Goal: Information Seeking & Learning: Find specific fact

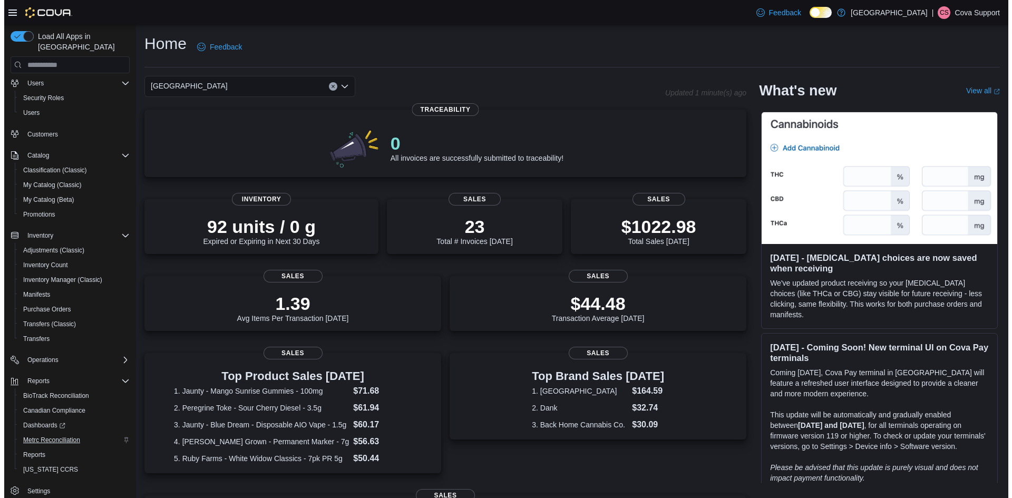
scroll to position [33, 0]
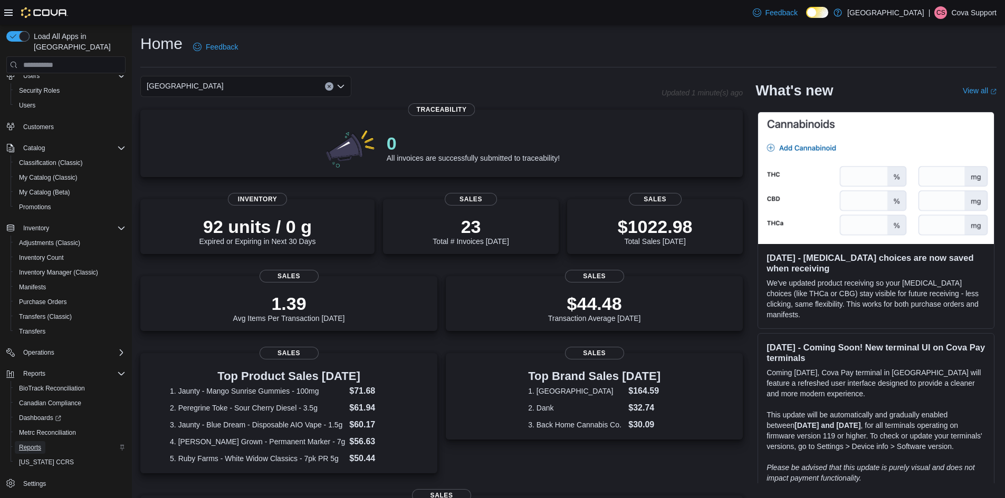
click at [36, 443] on span "Reports" at bounding box center [30, 447] width 22 height 8
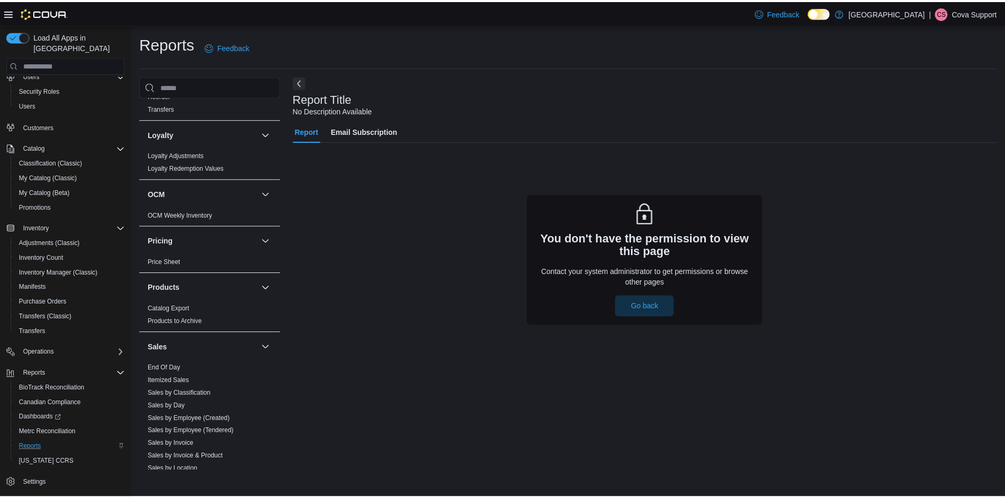
scroll to position [527, 0]
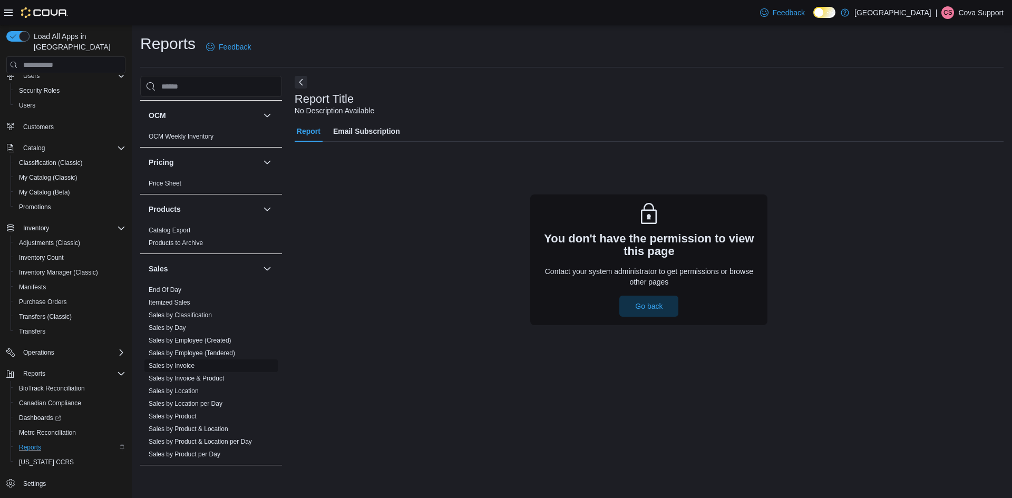
click at [185, 364] on link "Sales by Invoice" at bounding box center [172, 365] width 46 height 7
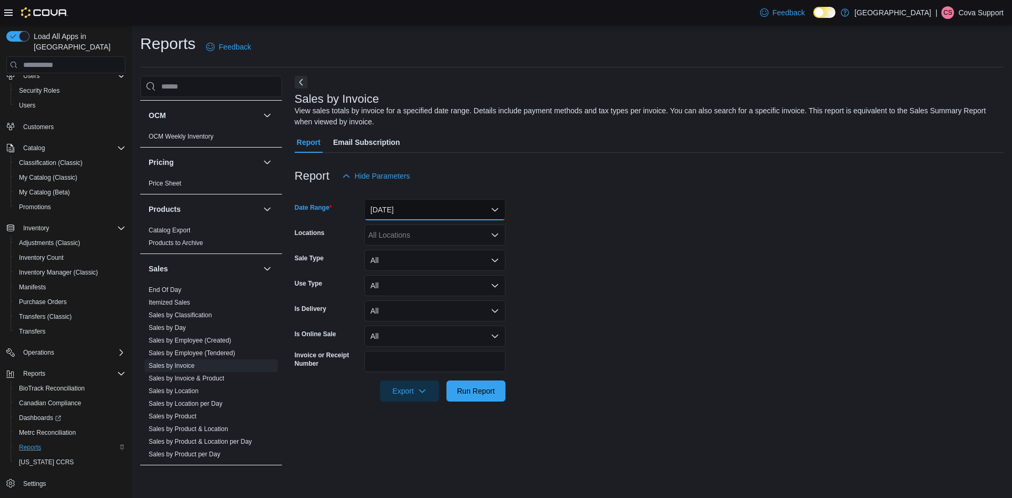
click at [458, 209] on button "Yesterday" at bounding box center [434, 209] width 141 height 21
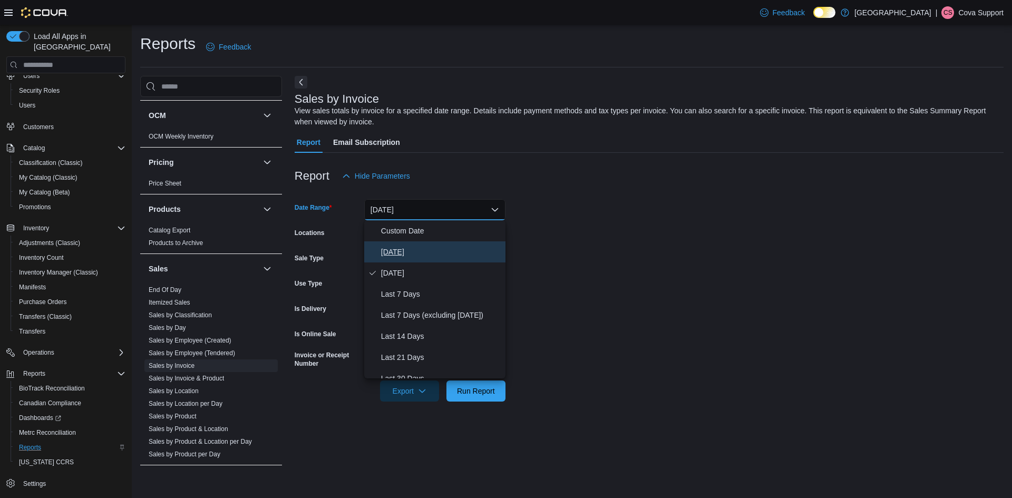
click at [404, 252] on span "Today" at bounding box center [441, 252] width 120 height 13
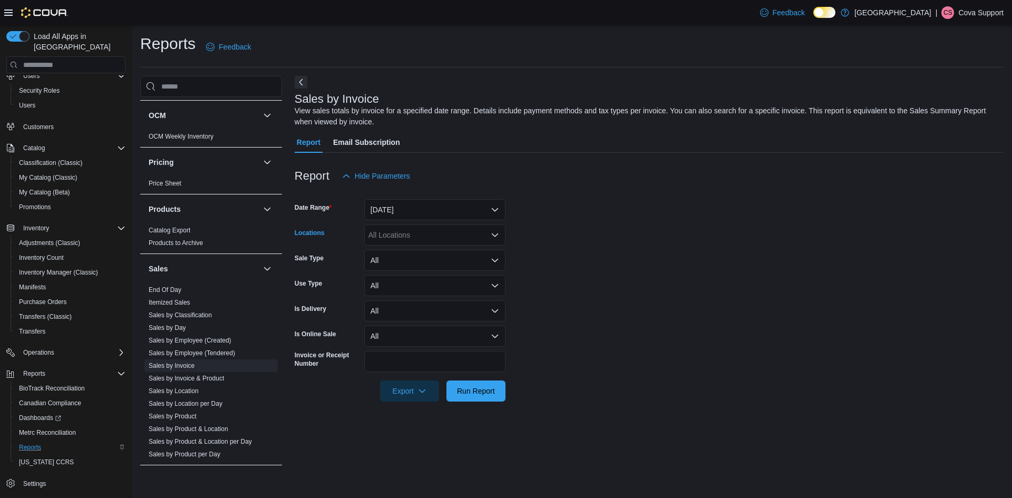
click at [427, 237] on div "All Locations" at bounding box center [434, 235] width 141 height 21
click at [628, 272] on form "Date Range Today Locations All Locations Combo box. Selected. Combo box input. …" at bounding box center [649, 294] width 709 height 215
click at [480, 387] on span "Run Report" at bounding box center [476, 390] width 38 height 11
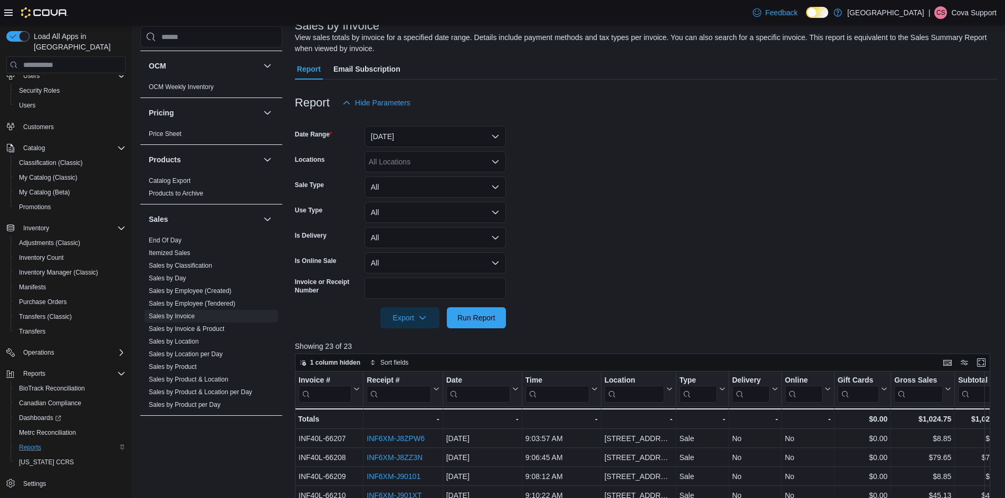
scroll to position [264, 0]
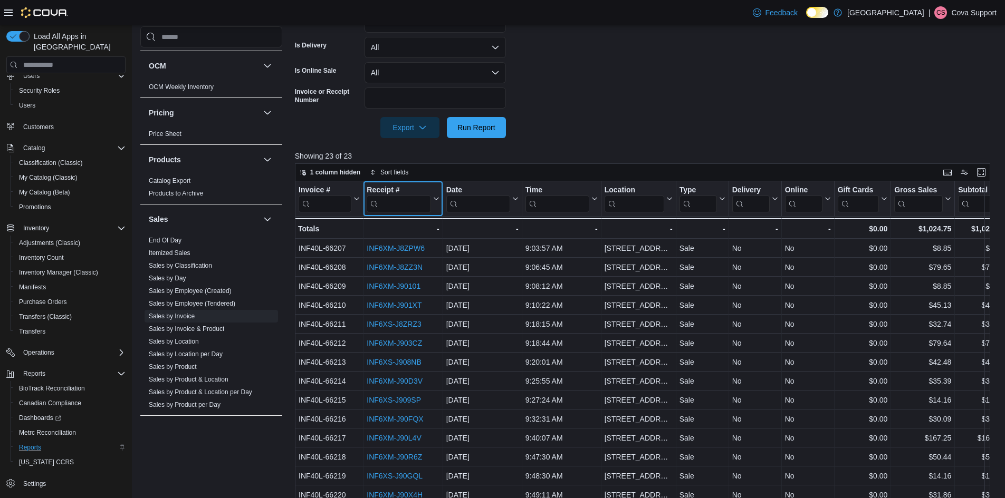
click at [382, 206] on input "search" at bounding box center [398, 204] width 64 height 17
paste input "**********"
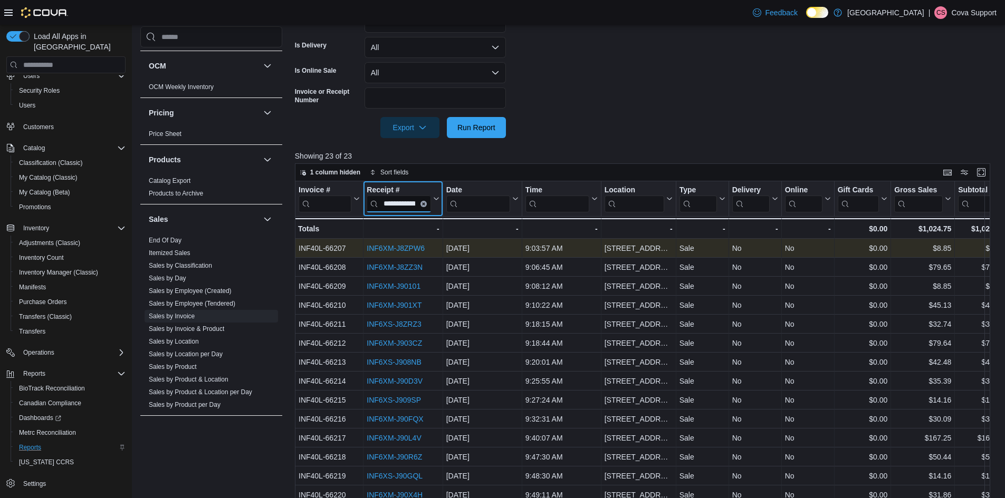
scroll to position [0, 5]
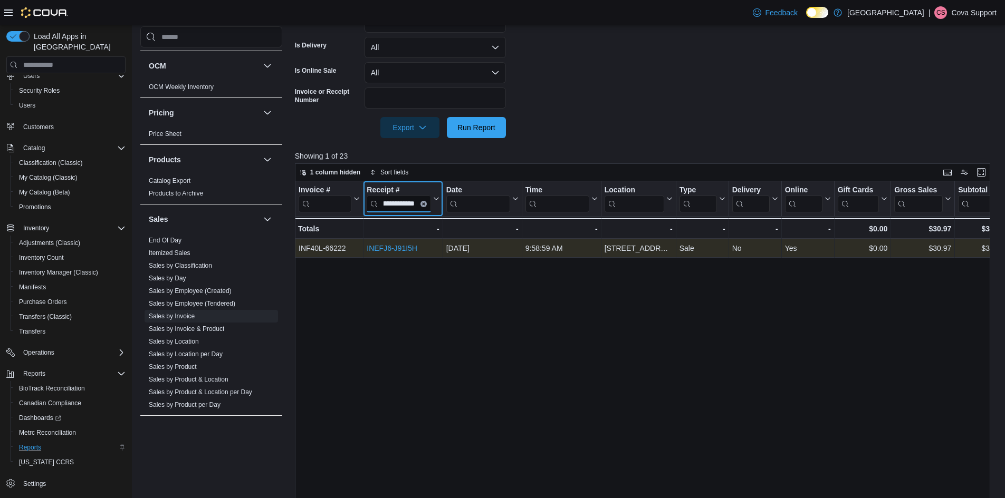
type input "**********"
click at [398, 249] on link "INEFJ6-J91I5H" at bounding box center [391, 248] width 51 height 8
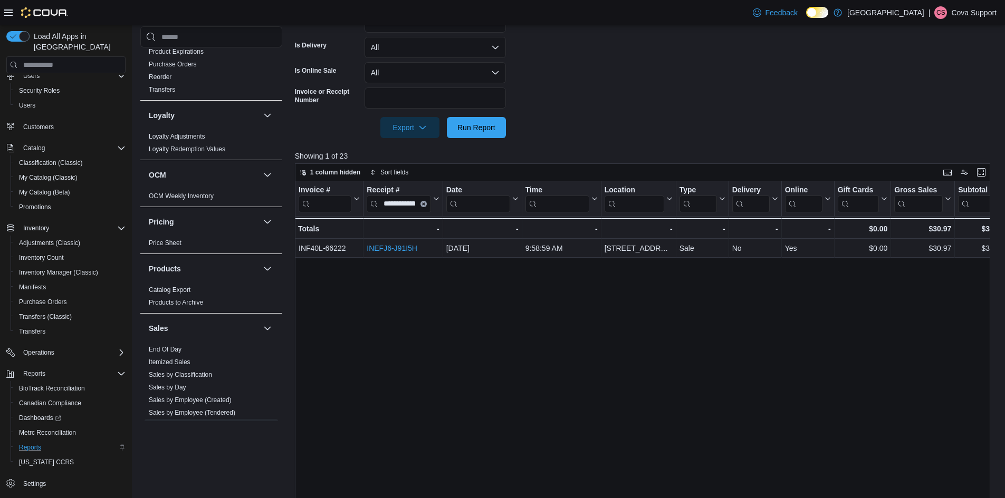
scroll to position [264, 0]
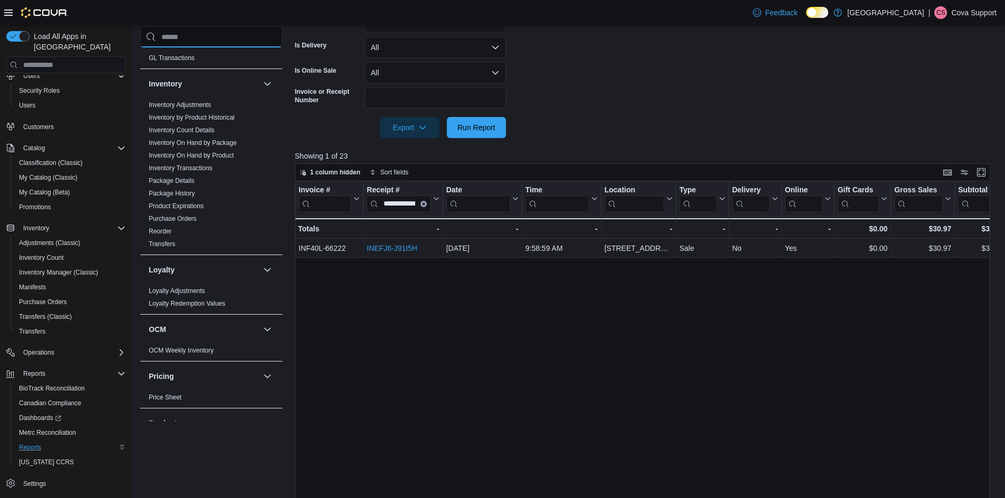
click at [199, 38] on input "search" at bounding box center [211, 36] width 142 height 21
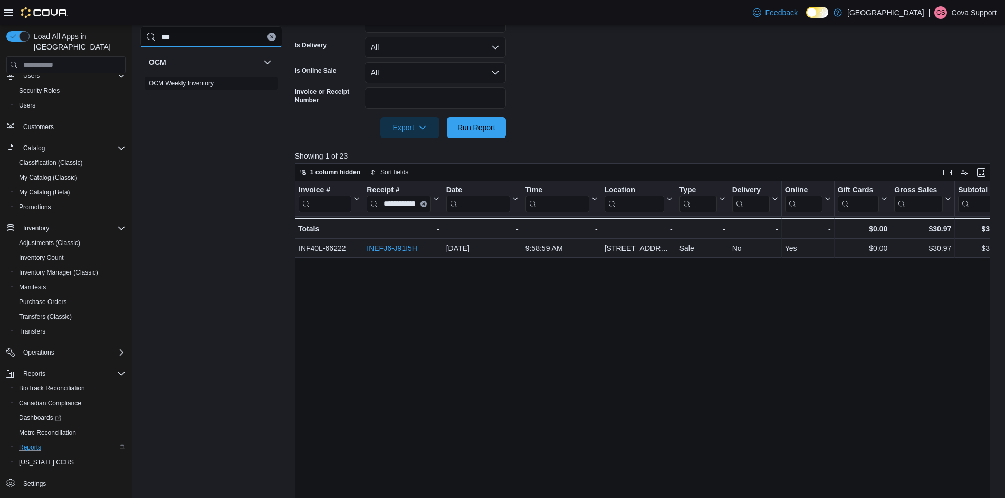
type input "***"
click at [185, 84] on link "OCM Weekly Inventory" at bounding box center [181, 83] width 65 height 7
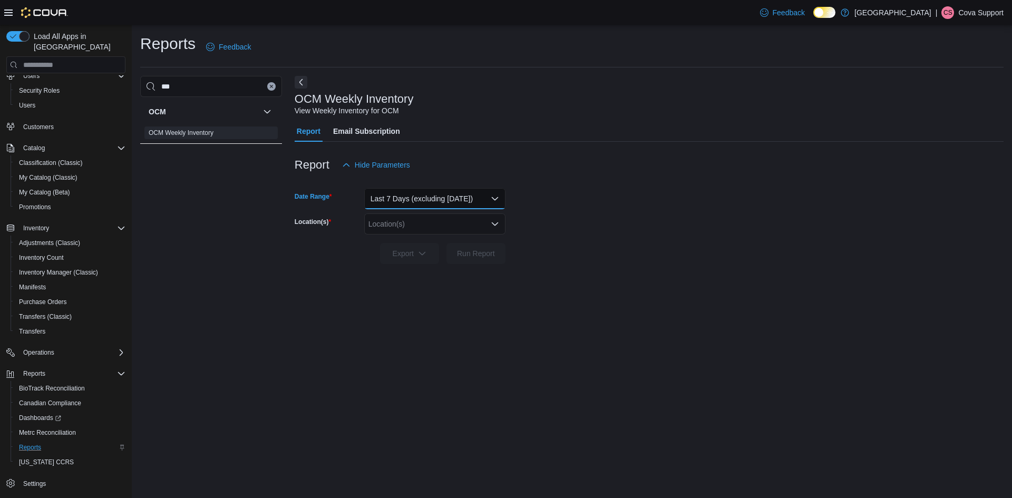
click at [494, 198] on button "Last 7 Days (excluding today)" at bounding box center [434, 198] width 141 height 21
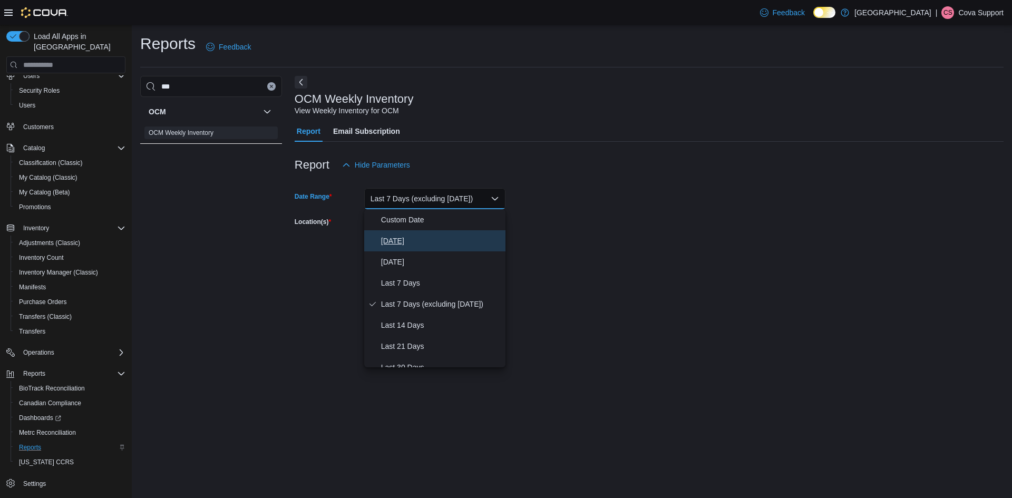
click at [420, 240] on span "Today" at bounding box center [441, 241] width 120 height 13
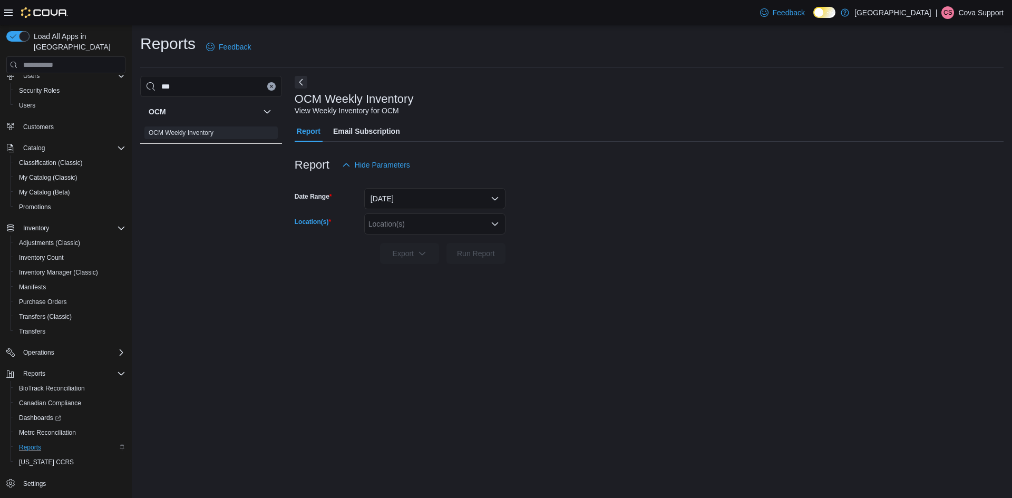
click at [495, 223] on icon "Open list of options" at bounding box center [495, 224] width 8 height 8
click at [407, 260] on span "308 Plaza Road" at bounding box center [423, 257] width 73 height 11
click at [488, 283] on div "Reports Feedback *** OCM OCM Weekly Inventory OCM Weekly Inventory View Weekly …" at bounding box center [572, 155] width 881 height 260
click at [401, 250] on span "Export" at bounding box center [410, 253] width 46 height 21
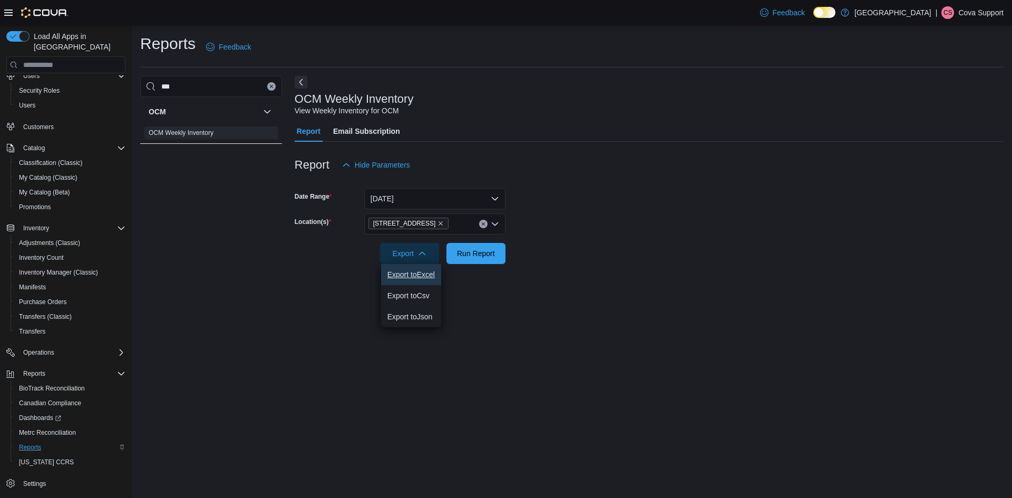
click at [412, 276] on span "Export to Excel" at bounding box center [411, 275] width 47 height 8
click at [272, 85] on icon "Clear input" at bounding box center [271, 86] width 3 height 3
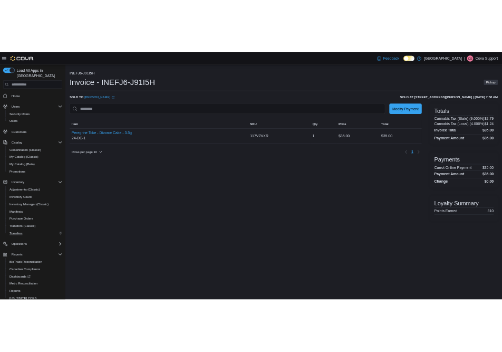
scroll to position [33, 0]
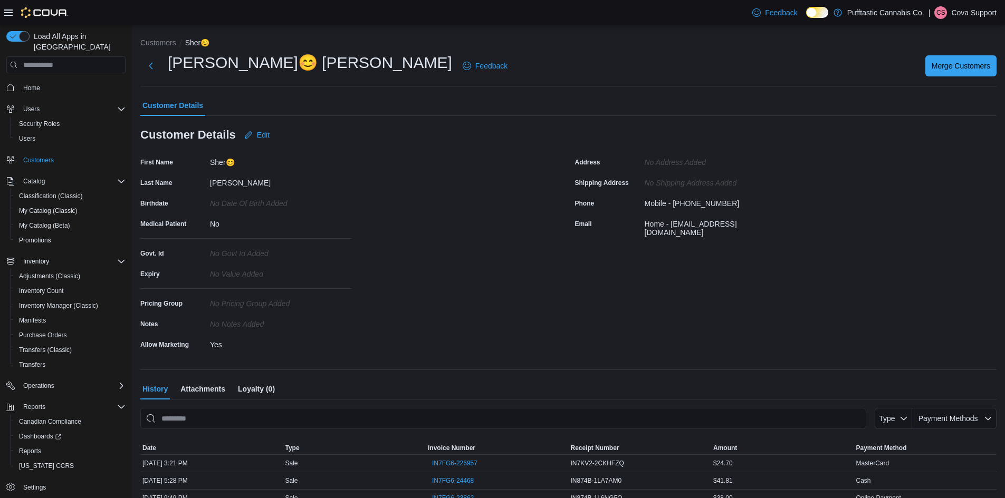
click at [441, 271] on div "First Name Sher😊 Last Name Singh Birthdate No Date Of Birth added Medical Patie…" at bounding box center [351, 253] width 422 height 199
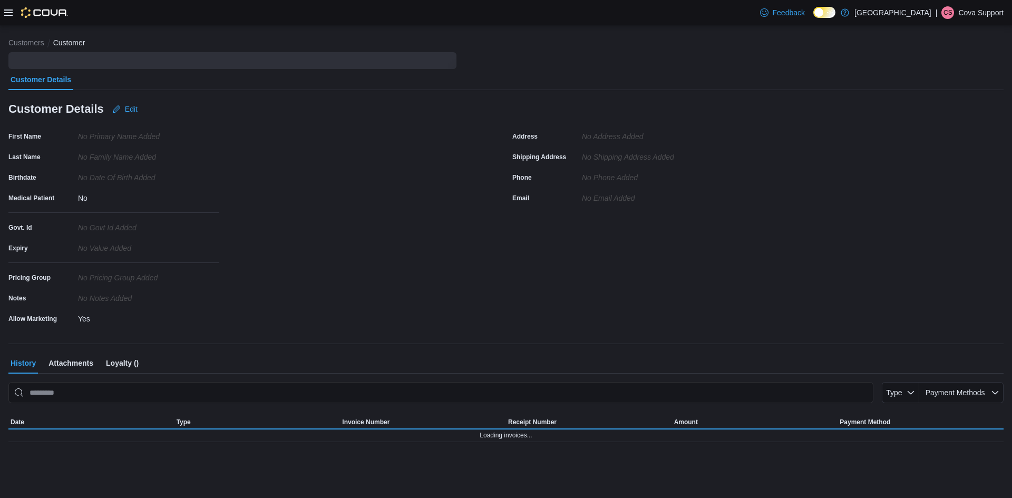
click at [967, 14] on p "Cova Support" at bounding box center [981, 12] width 45 height 13
click at [940, 103] on span "Sign Out" at bounding box center [936, 104] width 28 height 11
